Goal: Task Accomplishment & Management: Manage account settings

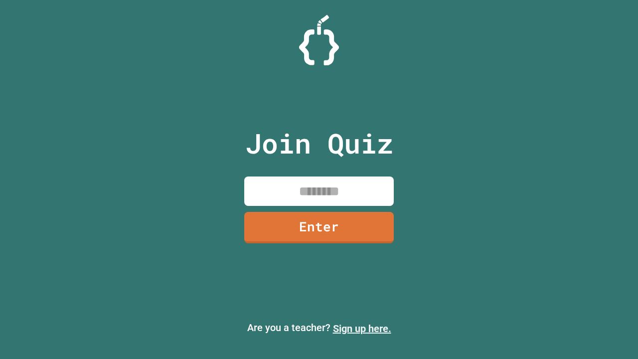
click at [362, 328] on link "Sign up here." at bounding box center [362, 328] width 58 height 12
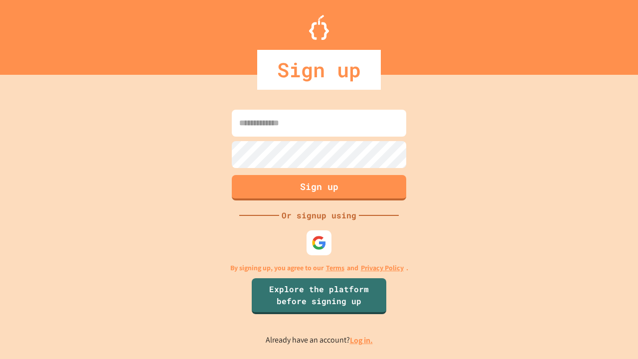
click at [362, 340] on link "Log in." at bounding box center [361, 340] width 23 height 10
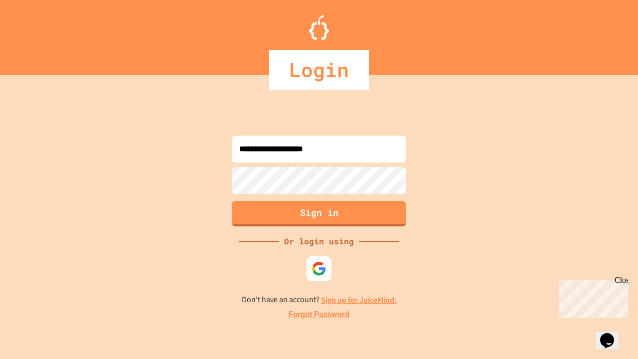
type input "**********"
